Goal: Navigation & Orientation: Find specific page/section

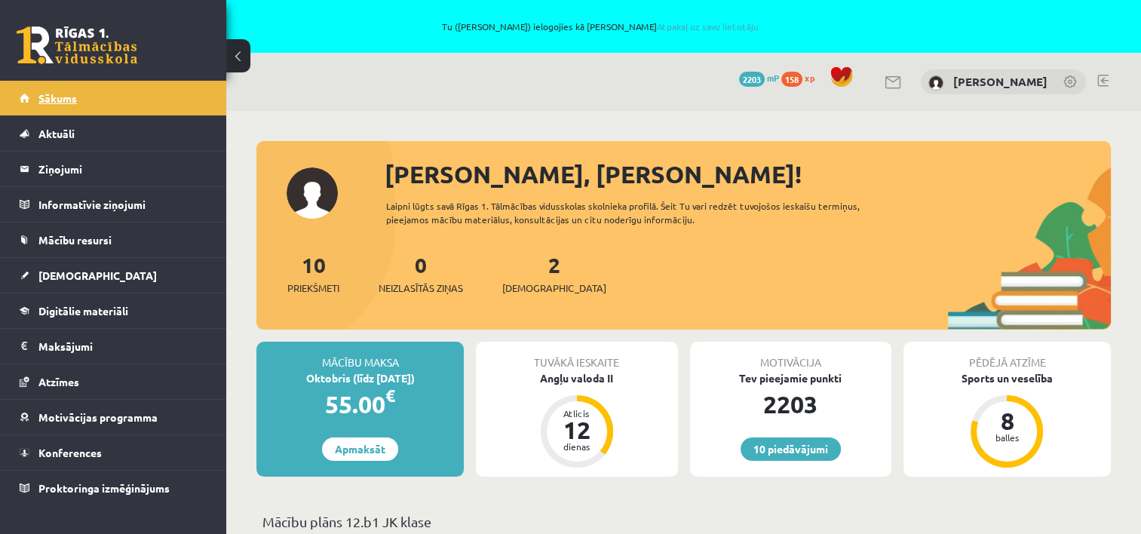
click at [57, 97] on span "Sākums" at bounding box center [57, 98] width 38 height 14
click at [81, 204] on legend "Informatīvie ziņojumi 0" at bounding box center [122, 204] width 169 height 35
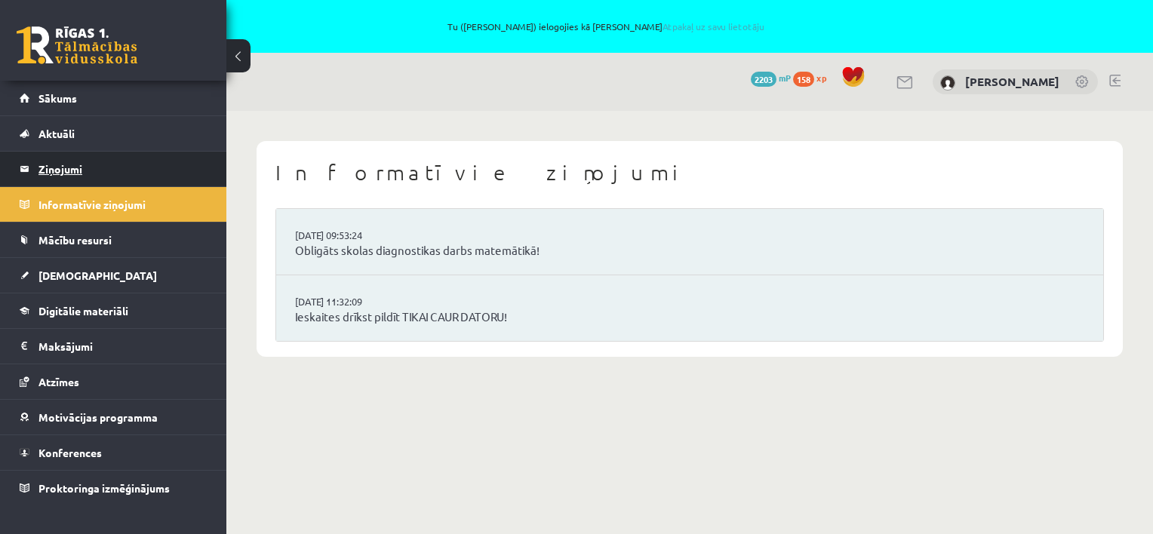
click at [56, 170] on legend "Ziņojumi 0" at bounding box center [122, 169] width 169 height 35
